Goal: Task Accomplishment & Management: Use online tool/utility

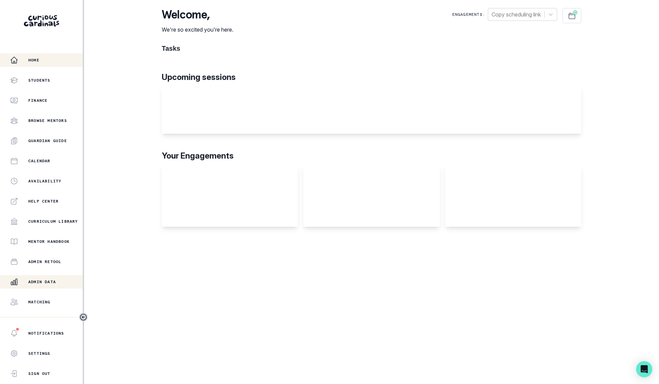
click at [41, 281] on p "Admin Data" at bounding box center [42, 281] width 28 height 5
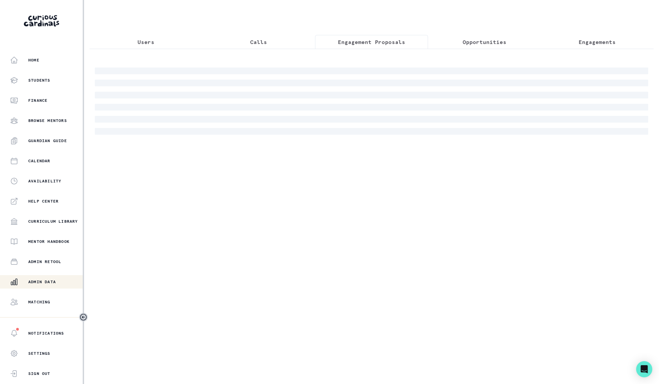
click at [386, 41] on p "Engagement Proposals" at bounding box center [371, 42] width 67 height 8
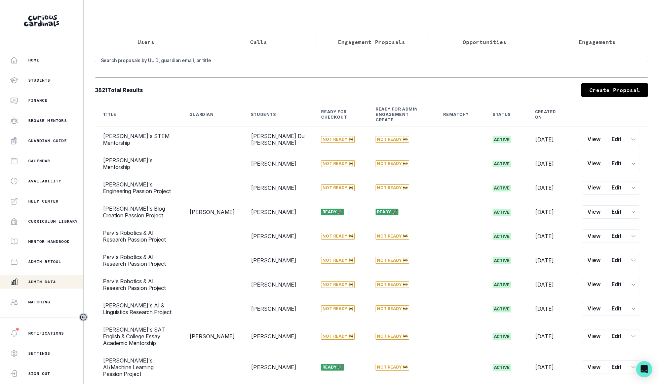
click at [253, 64] on input "Search proposals by UUID, guardian email, or title" at bounding box center [372, 69] width 554 height 17
type input "[PERSON_NAME]'s pathfinding"
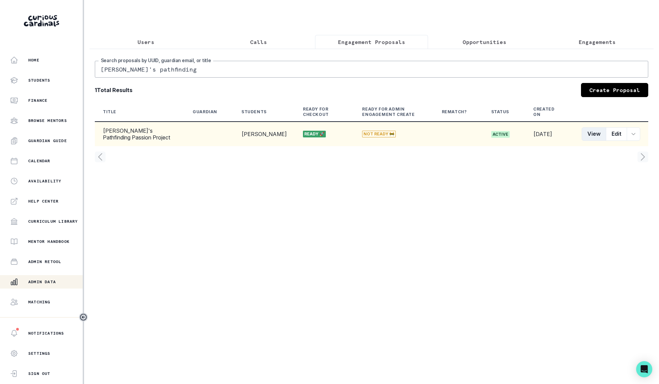
click at [591, 130] on button "View" at bounding box center [594, 133] width 25 height 13
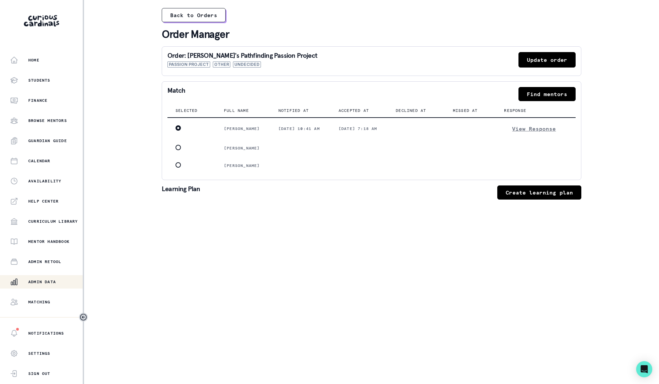
click at [547, 61] on button "Update order" at bounding box center [547, 59] width 57 height 15
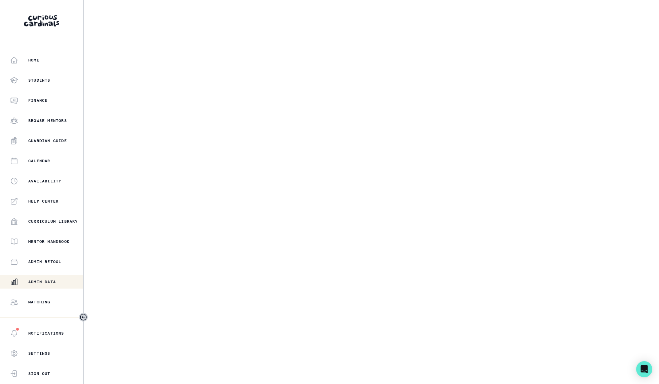
select select "e033fb60-c44d-4508-bd33-ec0706a1598e"
select select "5544d42b-75e4-4e6a-80dd-da7258343d57"
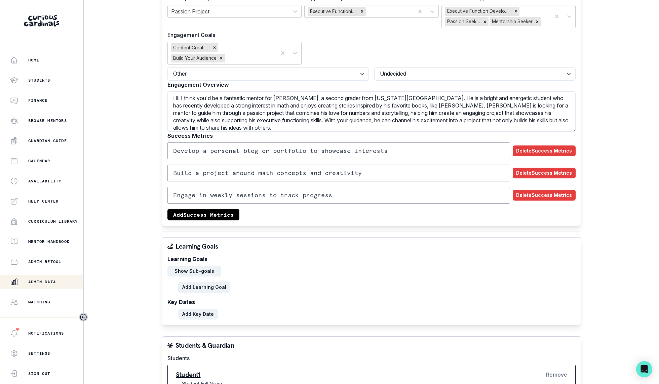
click at [50, 283] on p "Admin Data" at bounding box center [42, 281] width 28 height 5
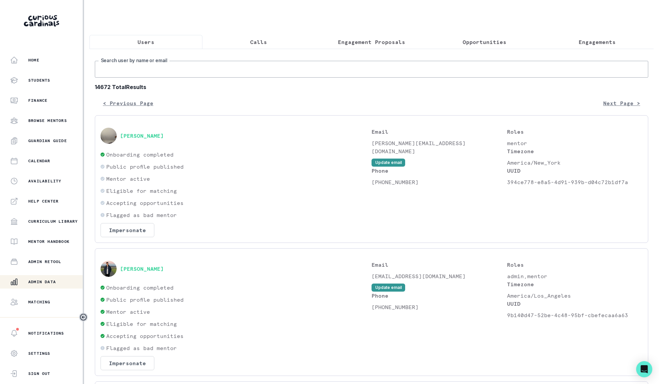
click at [266, 62] on input "Search user by name or email" at bounding box center [372, 69] width 554 height 17
type input "[PERSON_NAME]"
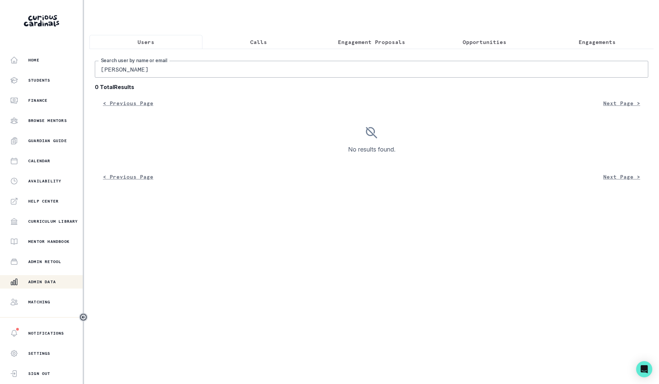
click at [155, 68] on input "[PERSON_NAME]" at bounding box center [372, 69] width 554 height 17
drag, startPoint x: 156, startPoint y: 70, endPoint x: 225, endPoint y: 71, distance: 69.6
click at [225, 71] on input "[PERSON_NAME]" at bounding box center [372, 69] width 554 height 17
type input "[PERSON_NAME]"
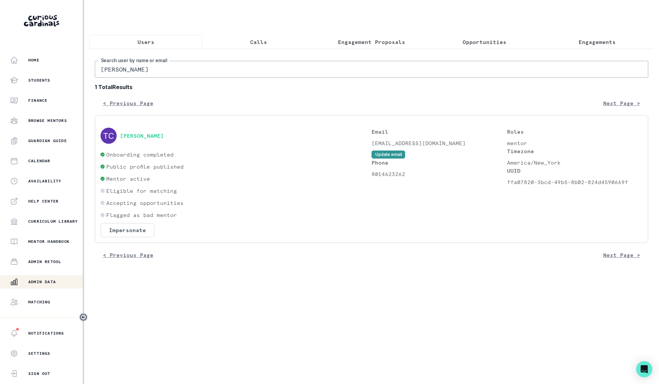
click at [176, 272] on div "Users Calls Engagement Proposals Opportunities Engagements [PERSON_NAME] Search…" at bounding box center [371, 137] width 564 height 275
click at [131, 227] on button "Impersonate" at bounding box center [128, 230] width 54 height 14
click at [167, 295] on button "Impersonate" at bounding box center [154, 292] width 44 height 13
